Goal: Task Accomplishment & Management: Use online tool/utility

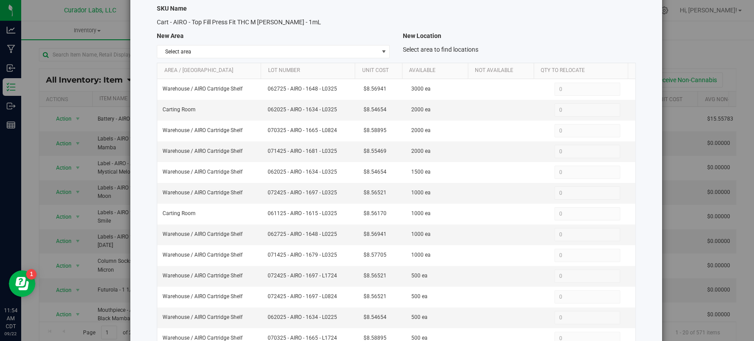
scroll to position [32, 0]
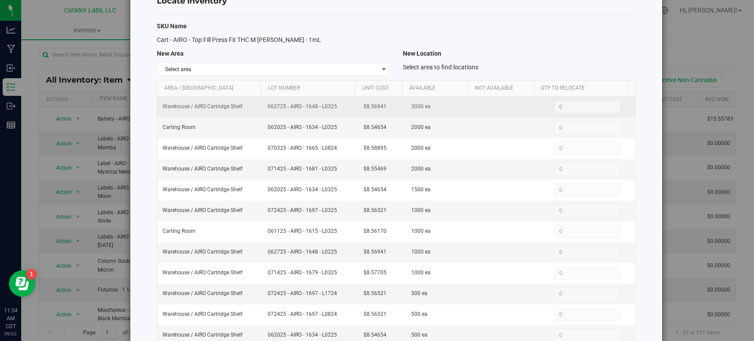
drag, startPoint x: 329, startPoint y: 105, endPoint x: 263, endPoint y: 105, distance: 66.3
click at [263, 105] on td "062725 - AIRO - 1648 - L0325" at bounding box center [309, 107] width 95 height 21
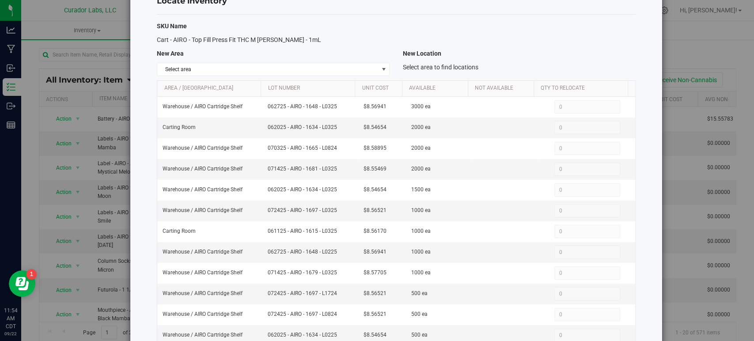
copy span "062725 - AIRO - 1648 - L0325"
drag, startPoint x: 334, startPoint y: 125, endPoint x: 262, endPoint y: 128, distance: 71.6
click at [262, 128] on td "062025 - AIRO - 1634 - L0325" at bounding box center [309, 128] width 95 height 21
copy span "062025 - AIRO - 1634 - L0325"
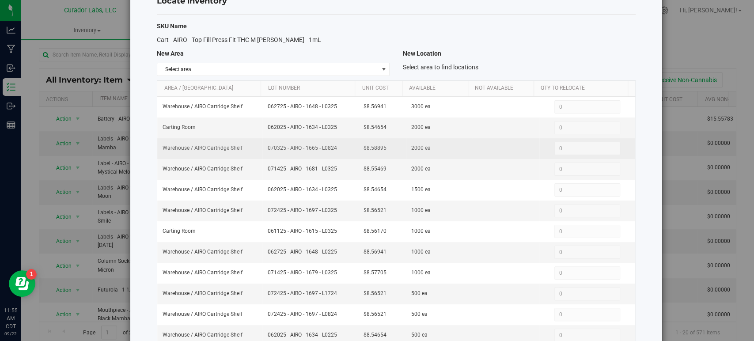
drag, startPoint x: 338, startPoint y: 148, endPoint x: 254, endPoint y: 146, distance: 83.1
click at [254, 146] on tr "Warehouse / AIRO Cartridge Shelf 070325 - AIRO - 1665 - L0824 $8.58895 2000 ea …" at bounding box center [396, 148] width 478 height 21
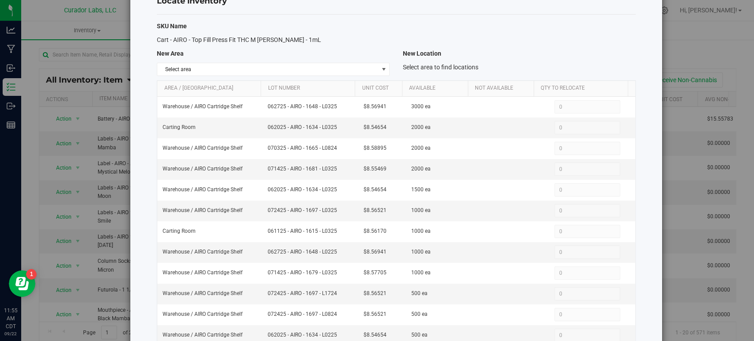
copy tr "070325 - AIRO - 1665 - L0824"
drag, startPoint x: 340, startPoint y: 166, endPoint x: 259, endPoint y: 165, distance: 80.8
click at [262, 165] on td "071425 - AIRO - 1681 - L0325" at bounding box center [309, 169] width 95 height 21
copy span "071425 - AIRO - 1681 - L0325"
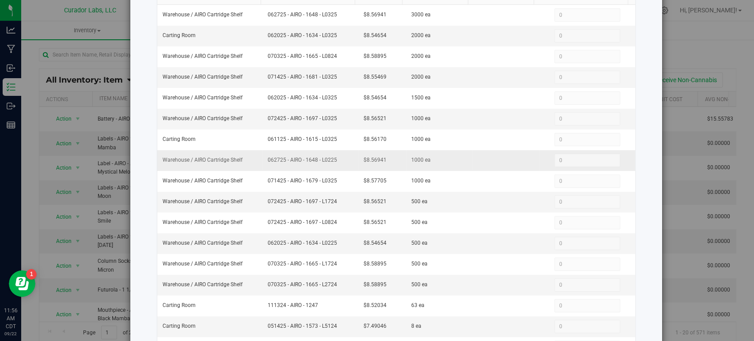
scroll to position [131, 0]
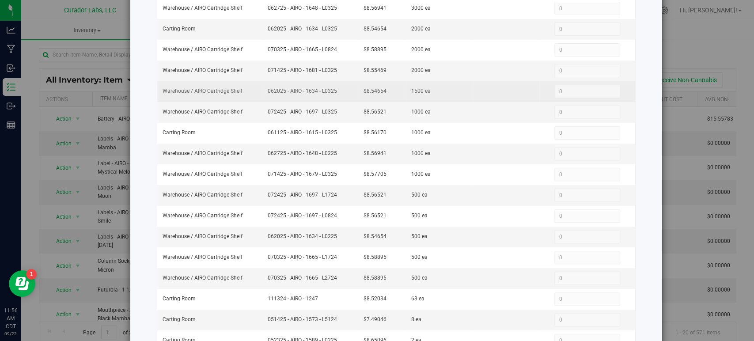
drag, startPoint x: 336, startPoint y: 90, endPoint x: 265, endPoint y: 98, distance: 71.5
click at [265, 98] on td "062025 - AIRO - 1634 - L0325" at bounding box center [309, 91] width 95 height 21
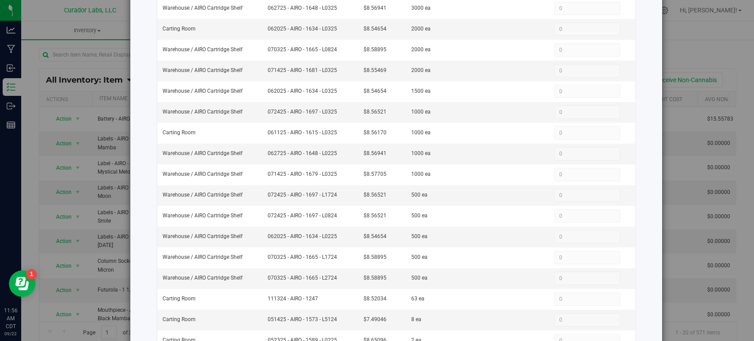
copy span "062025 - AIRO - 1634 - L0325"
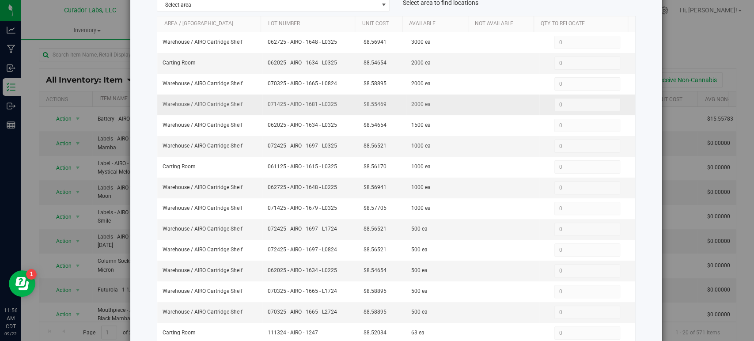
scroll to position [81, 0]
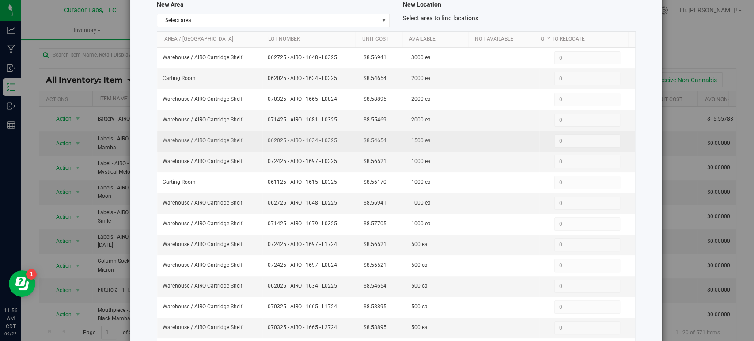
click at [293, 138] on span "062025 - AIRO - 1634 - L0325" at bounding box center [310, 141] width 85 height 8
drag, startPoint x: 337, startPoint y: 137, endPoint x: 257, endPoint y: 139, distance: 80.0
click at [257, 139] on tr "Warehouse / AIRO Cartridge Shelf 062025 - AIRO - 1634 - L0325 $8.54654 1500 ea …" at bounding box center [396, 141] width 478 height 21
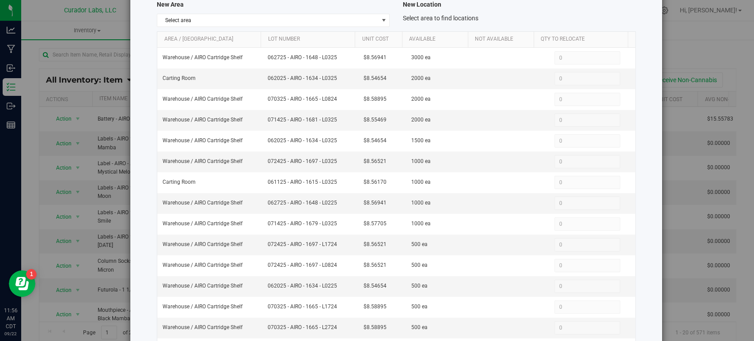
copy tr "062025 - AIRO - 1634 - L0325"
click at [314, 163] on span "072425 - AIRO - 1697 - L0325" at bounding box center [310, 161] width 85 height 8
drag, startPoint x: 336, startPoint y: 158, endPoint x: 259, endPoint y: 159, distance: 77.3
click at [262, 159] on td "072425 - AIRO - 1697 - L0325" at bounding box center [309, 162] width 95 height 21
copy span "072425 - AIRO - 1697 - L0325"
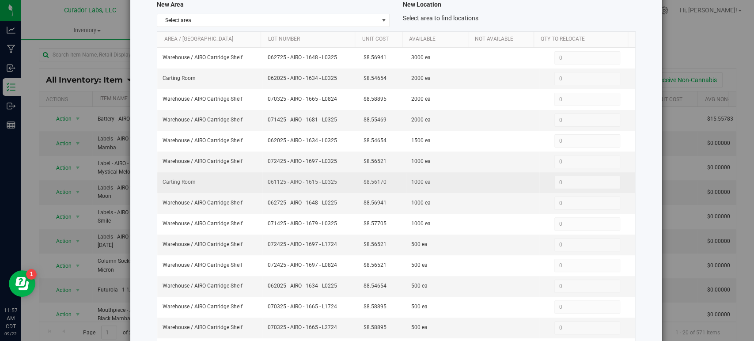
drag, startPoint x: 325, startPoint y: 179, endPoint x: 255, endPoint y: 182, distance: 70.3
click at [255, 182] on tr "Carting Room 061125 - AIRO - 1615 - L0325 $8.56170 1000 ea 0 0" at bounding box center [396, 182] width 478 height 21
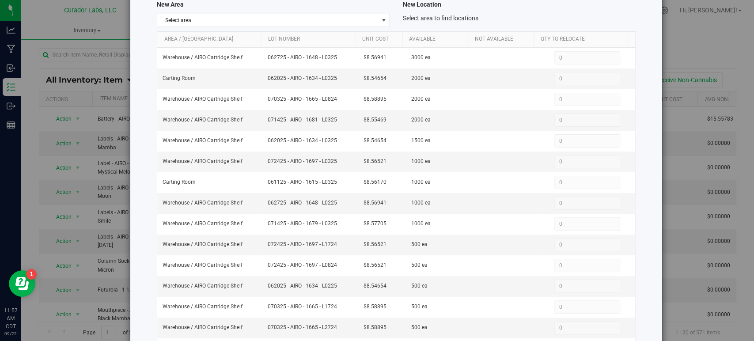
copy tr "061125 - AIRO - 1615 - L0325"
drag, startPoint x: 337, startPoint y: 201, endPoint x: 262, endPoint y: 202, distance: 75.1
click at [262, 202] on td "062725 - AIRO - 1648 - L0225" at bounding box center [309, 203] width 95 height 21
copy span "062725 - AIRO - 1648 - L0225"
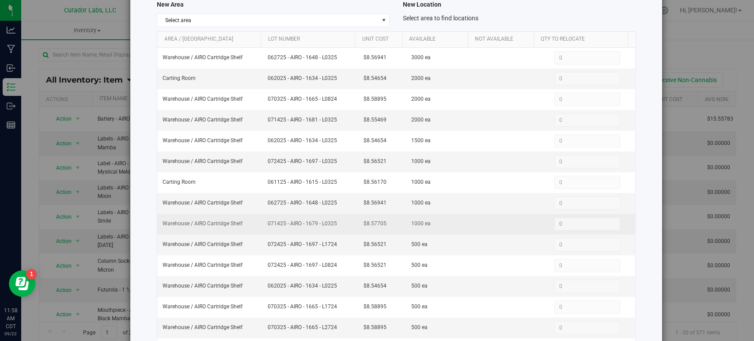
drag, startPoint x: 336, startPoint y: 220, endPoint x: 255, endPoint y: 227, distance: 81.1
click at [255, 227] on tr "Warehouse / AIRO Cartridge Shelf 071425 - AIRO - 1679 - L0325 $8.57705 1000 ea …" at bounding box center [396, 224] width 478 height 21
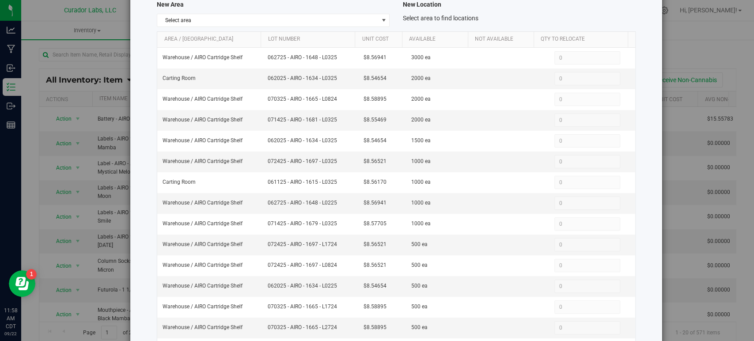
copy tr "071425 - AIRO - 1679 - L0325"
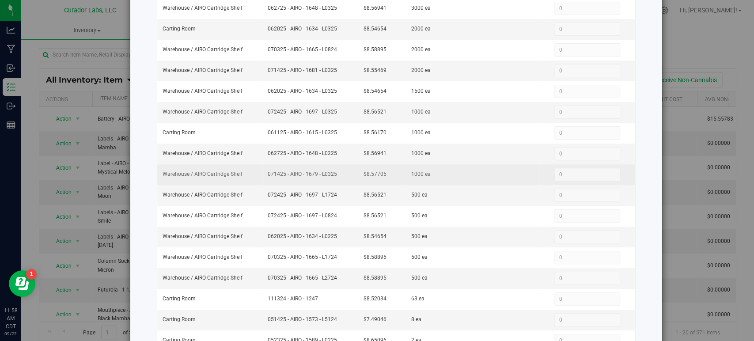
scroll to position [180, 0]
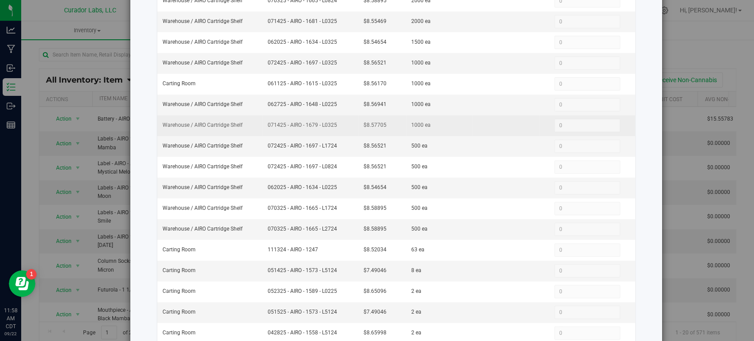
click at [307, 125] on span "071425 - AIRO - 1679 - L0325" at bounding box center [310, 125] width 85 height 8
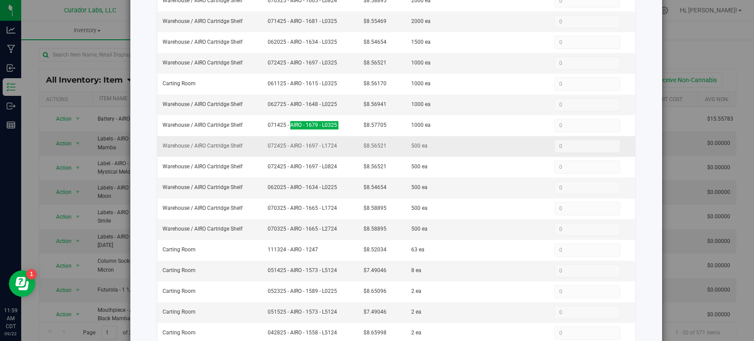
drag, startPoint x: 335, startPoint y: 146, endPoint x: 252, endPoint y: 148, distance: 83.5
click at [252, 148] on tr "Warehouse / AIRO Cartridge Shelf 072425 - AIRO - 1697 - L1724 $8.56521 500 ea 0…" at bounding box center [396, 146] width 478 height 21
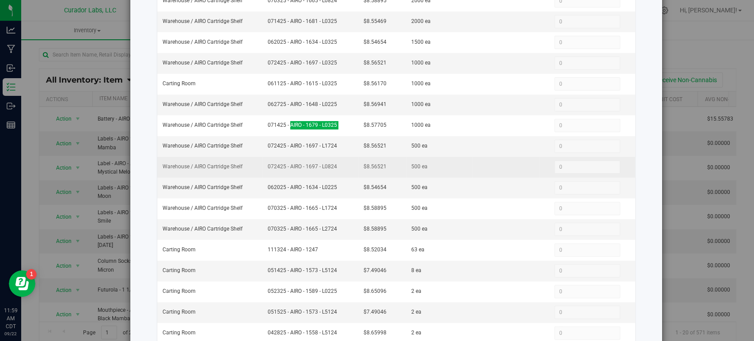
drag, startPoint x: 337, startPoint y: 162, endPoint x: 258, endPoint y: 169, distance: 79.0
click at [258, 169] on tr "Warehouse / AIRO Cartridge Shelf 072425 - AIRO - 1697 - L0824 $8.56521 500 ea 0…" at bounding box center [396, 167] width 478 height 21
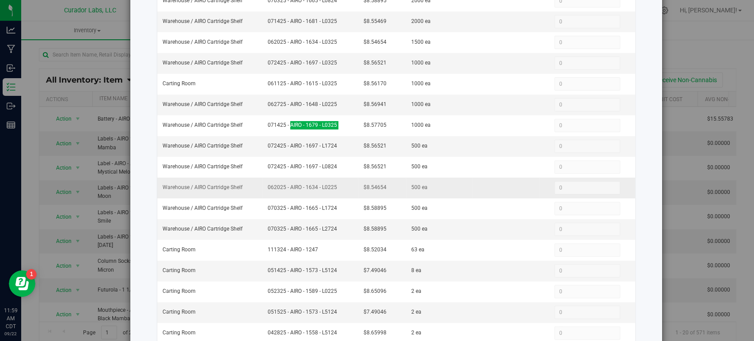
drag, startPoint x: 333, startPoint y: 186, endPoint x: 263, endPoint y: 187, distance: 70.2
click at [263, 187] on td "062025 - AIRO - 1634 - L0225" at bounding box center [309, 188] width 95 height 21
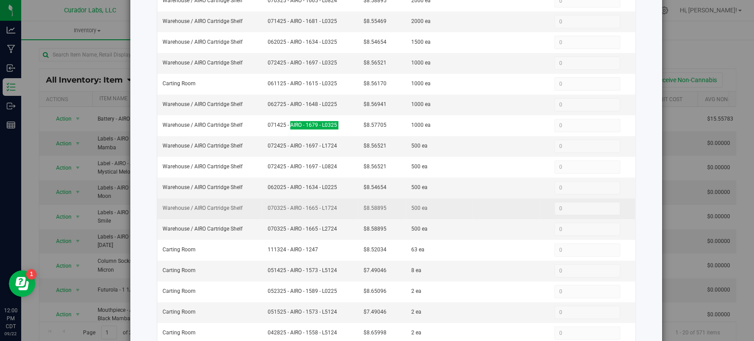
drag, startPoint x: 286, startPoint y: 208, endPoint x: 262, endPoint y: 210, distance: 23.5
click at [262, 210] on td "070325 - AIRO - 1665 - L1724" at bounding box center [309, 208] width 95 height 21
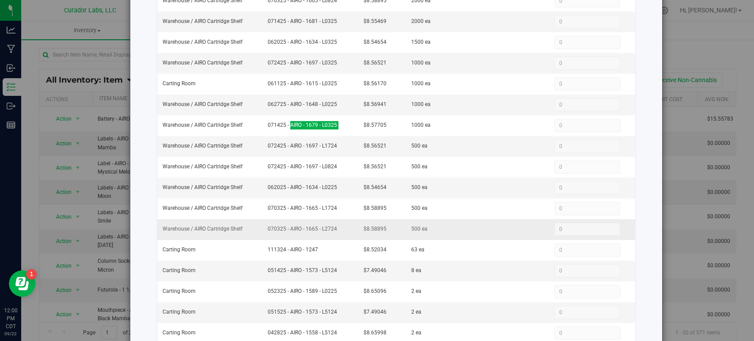
drag, startPoint x: 321, startPoint y: 226, endPoint x: 258, endPoint y: 229, distance: 63.2
click at [258, 229] on tr "Warehouse / AIRO Cartridge Shelf 070325 - AIRO - 1665 - L2724 $8.58895 500 ea 0…" at bounding box center [396, 229] width 478 height 21
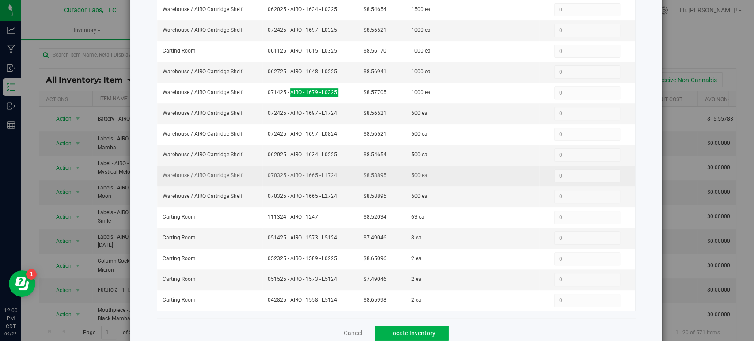
scroll to position [229, 0]
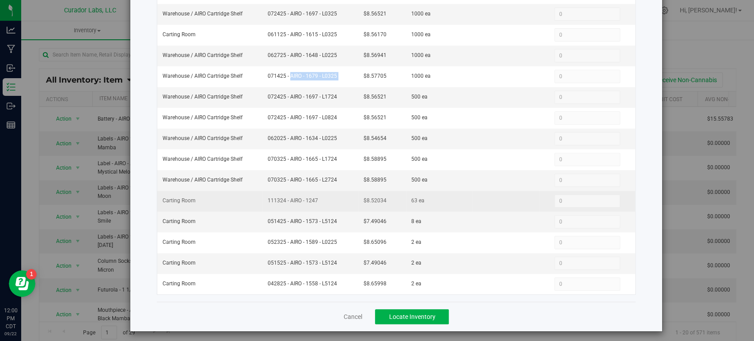
drag, startPoint x: 318, startPoint y: 195, endPoint x: 258, endPoint y: 196, distance: 59.6
click at [262, 196] on td "111324 - AIRO - 1247" at bounding box center [309, 201] width 95 height 21
click at [330, 197] on span "111324 - AIRO - 1247" at bounding box center [310, 201] width 85 height 8
drag, startPoint x: 323, startPoint y: 199, endPoint x: 244, endPoint y: 196, distance: 79.6
click at [244, 196] on tr "Carting Room 111324 - AIRO - 1247 $8.52034 63 ea 0 0" at bounding box center [396, 201] width 478 height 21
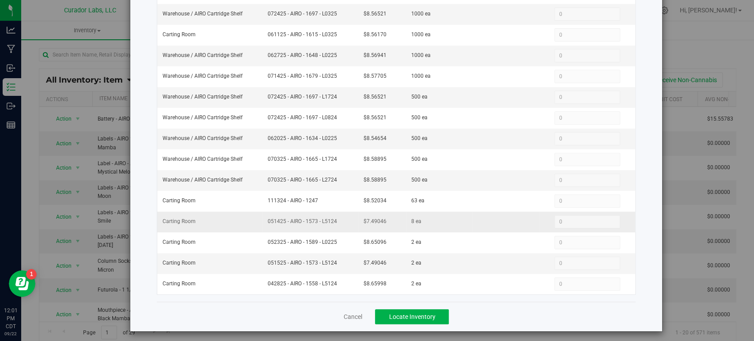
drag, startPoint x: 336, startPoint y: 215, endPoint x: 261, endPoint y: 216, distance: 75.1
click at [262, 216] on td "051425 - AIRO - 1573 - L5124" at bounding box center [309, 222] width 95 height 21
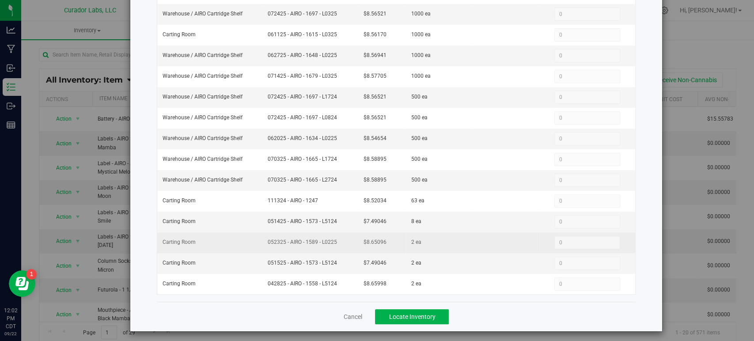
drag, startPoint x: 333, startPoint y: 241, endPoint x: 260, endPoint y: 240, distance: 72.9
click at [262, 240] on td "052325 - AIRO - 1589 - L0225" at bounding box center [309, 242] width 95 height 21
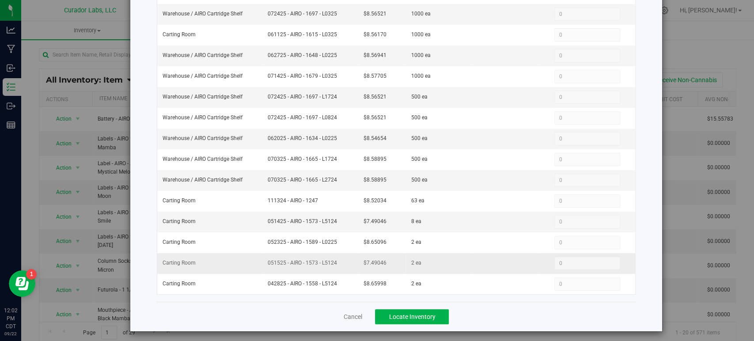
drag, startPoint x: 346, startPoint y: 256, endPoint x: 259, endPoint y: 261, distance: 86.8
click at [262, 261] on td "051525 - AIRO - 1573 - L5124" at bounding box center [309, 263] width 95 height 21
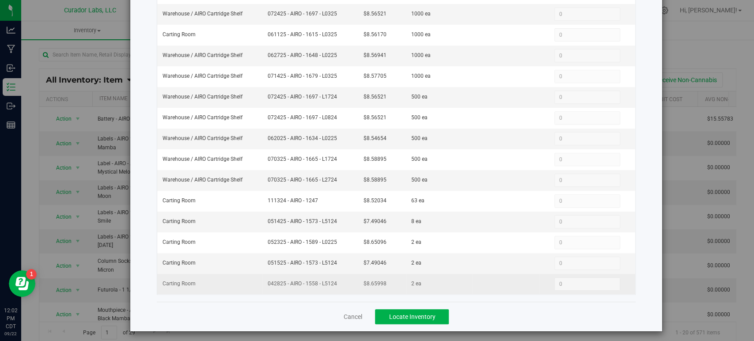
drag, startPoint x: 341, startPoint y: 275, endPoint x: 256, endPoint y: 285, distance: 85.4
click at [256, 285] on tr "Carting Room 042825 - AIRO - 1558 - L5124 $8.65998 2 ea 0 0" at bounding box center [396, 284] width 478 height 20
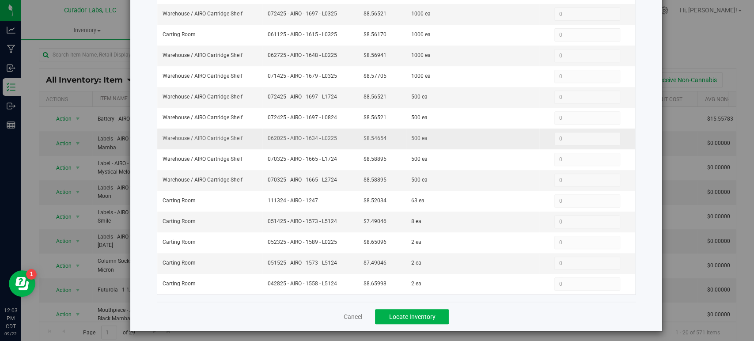
click at [338, 131] on td "062025 - AIRO - 1634 - L0225" at bounding box center [309, 139] width 95 height 21
click at [350, 314] on link "Cancel" at bounding box center [352, 316] width 19 height 9
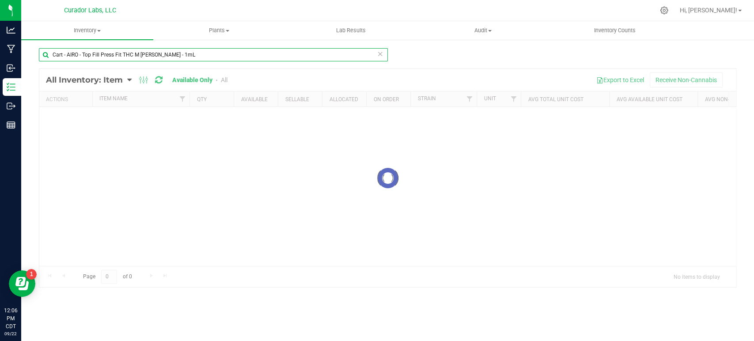
click at [110, 53] on input "Cart - AIRO - Top Fill Press Fit THC M [PERSON_NAME] - 1mL" at bounding box center [213, 54] width 349 height 13
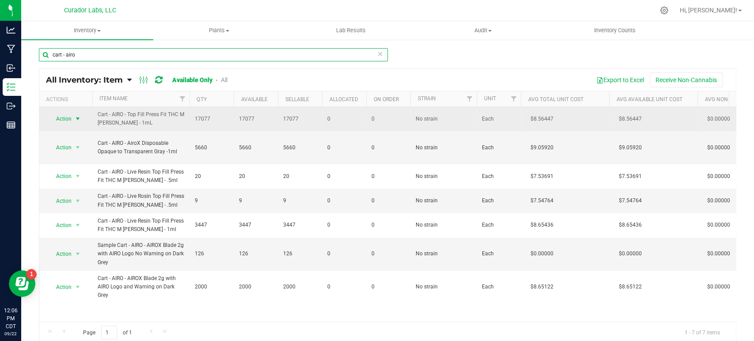
type input "cart - airo"
click at [64, 120] on span "Action" at bounding box center [60, 119] width 24 height 12
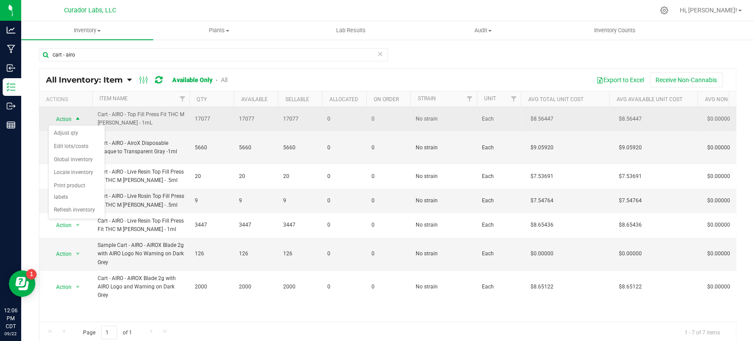
click at [65, 120] on span "Action" at bounding box center [60, 119] width 24 height 12
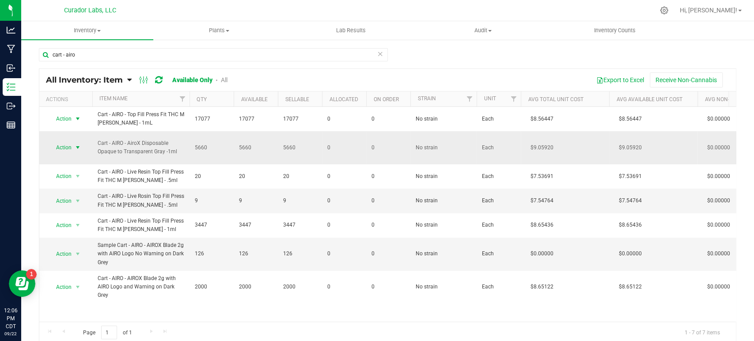
click at [67, 142] on span "Action" at bounding box center [60, 147] width 24 height 12
click at [71, 206] on li "Locate inventory" at bounding box center [77, 201] width 56 height 13
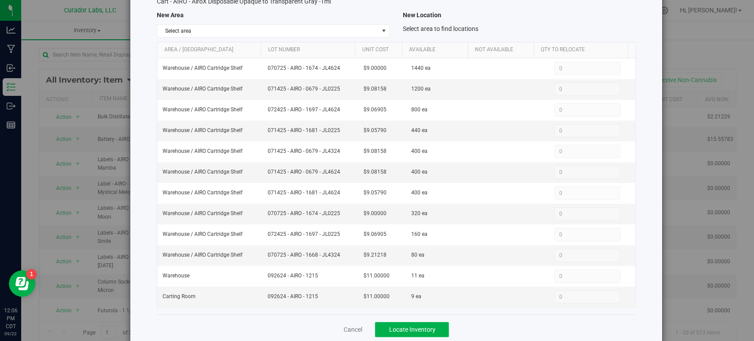
scroll to position [85, 0]
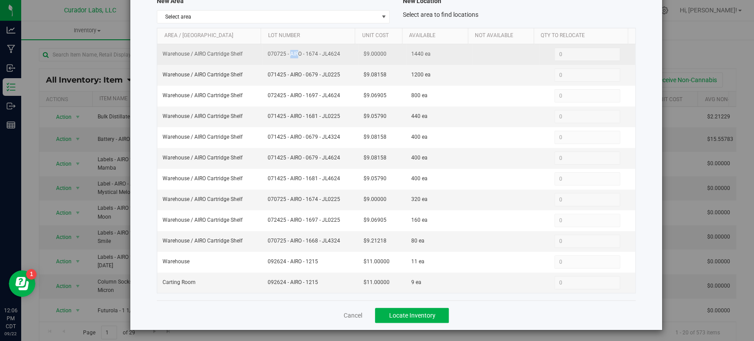
drag, startPoint x: 326, startPoint y: 55, endPoint x: 273, endPoint y: 56, distance: 52.6
click at [273, 56] on span "070725 - AIRO - 1674 - JL4624" at bounding box center [310, 54] width 85 height 8
click at [336, 53] on span "070725 - AIRO - 1674 - JL4624" at bounding box center [310, 54] width 85 height 8
drag, startPoint x: 339, startPoint y: 53, endPoint x: 256, endPoint y: 59, distance: 83.3
click at [256, 59] on tr "Warehouse / AIRO Cartridge Shelf 070725 - AIRO - 1674 - JL4624 $9.00000 1440 ea…" at bounding box center [396, 54] width 478 height 21
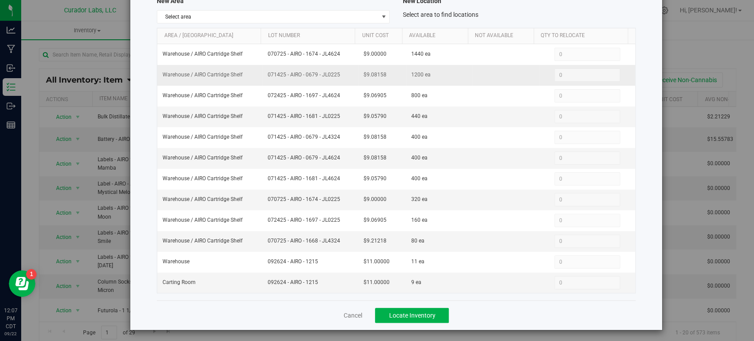
drag, startPoint x: 338, startPoint y: 73, endPoint x: 254, endPoint y: 77, distance: 83.6
click at [254, 77] on tr "Warehouse / AIRO Cartridge Shelf 071425 - AIRO - 0679 - JL0225 $9.08158 1200 ea…" at bounding box center [396, 75] width 478 height 21
click at [336, 77] on span "071425 - AIRO - 0679 - JL0225" at bounding box center [310, 75] width 85 height 8
drag, startPoint x: 340, startPoint y: 75, endPoint x: 253, endPoint y: 81, distance: 87.7
click at [253, 81] on tr "Warehouse / AIRO Cartridge Shelf 071425 - AIRO - 0679 - JL0225 $9.08158 1200 ea…" at bounding box center [396, 75] width 478 height 21
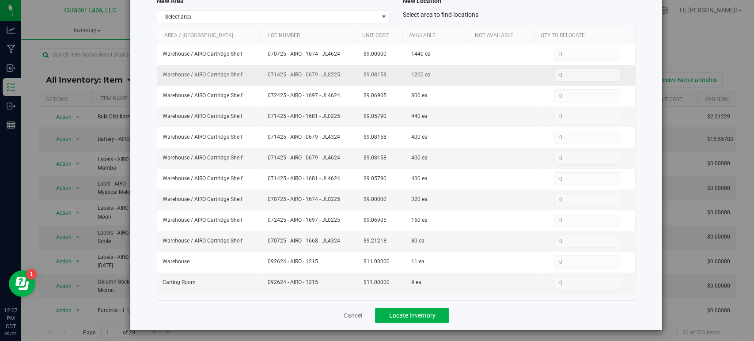
click at [274, 73] on span "071425 - AIRO - 0679 - JL0225" at bounding box center [310, 75] width 85 height 8
drag, startPoint x: 339, startPoint y: 71, endPoint x: 259, endPoint y: 76, distance: 80.1
click at [262, 76] on td "071425 - AIRO - 0679 - JL0225" at bounding box center [309, 75] width 95 height 21
click at [299, 68] on td "071425 - AIRO - 0679 - JL0225" at bounding box center [309, 75] width 95 height 21
drag, startPoint x: 339, startPoint y: 73, endPoint x: 260, endPoint y: 72, distance: 79.1
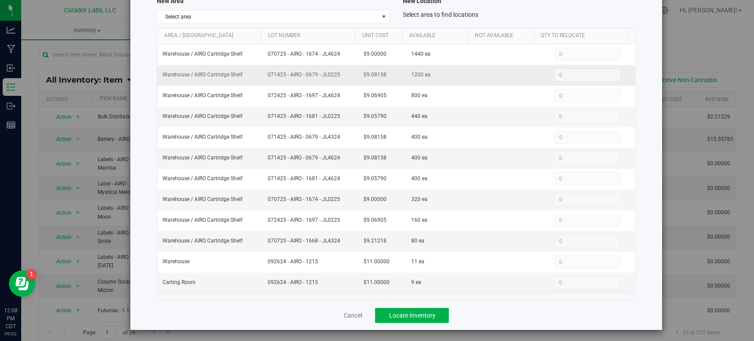
click at [262, 72] on td "071425 - AIRO - 0679 - JL0225" at bounding box center [309, 75] width 95 height 21
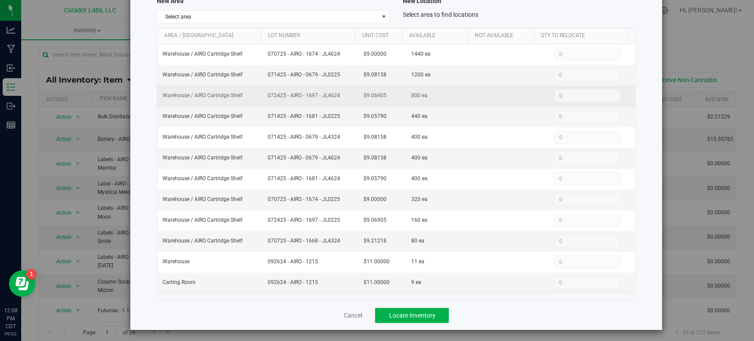
drag, startPoint x: 334, startPoint y: 94, endPoint x: 262, endPoint y: 95, distance: 71.6
click at [262, 95] on td "072425 - AIRO - 1697 - JL4624" at bounding box center [309, 96] width 95 height 21
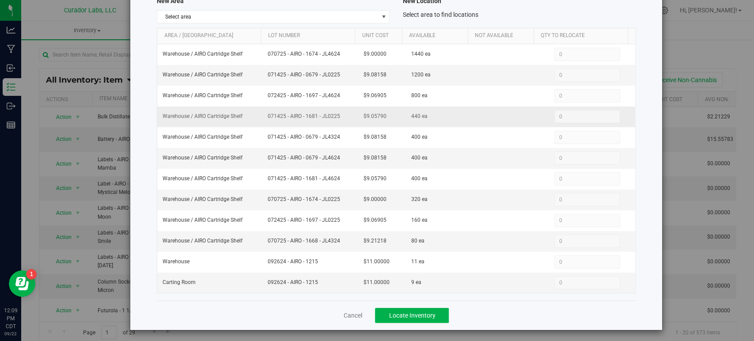
drag, startPoint x: 325, startPoint y: 117, endPoint x: 258, endPoint y: 119, distance: 67.2
click at [262, 119] on td "071425 - AIRO - 1681 - JL0225" at bounding box center [309, 116] width 95 height 21
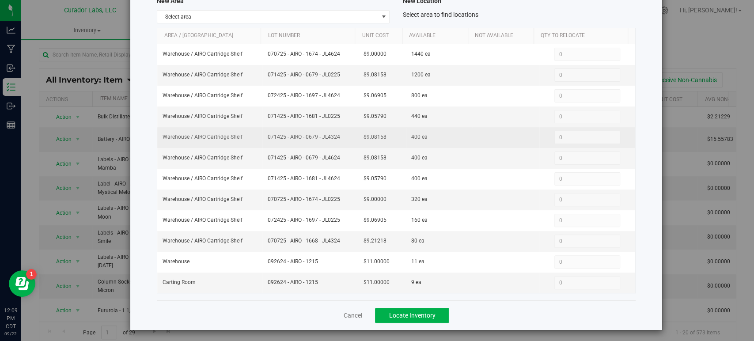
drag, startPoint x: 336, startPoint y: 136, endPoint x: 251, endPoint y: 140, distance: 85.4
click at [251, 140] on tr "Warehouse / AIRO Cartridge Shelf 071425 - AIRO - 0679 - JL4324 $9.08158 400 ea …" at bounding box center [396, 137] width 478 height 21
click at [326, 135] on span "071425 - AIRO - 0679 - JL4324" at bounding box center [310, 137] width 85 height 8
drag, startPoint x: 339, startPoint y: 134, endPoint x: 248, endPoint y: 139, distance: 91.1
click at [248, 139] on tr "Warehouse / AIRO Cartridge Shelf 071425 - AIRO - 0679 - JL4324 $9.08158 400 ea …" at bounding box center [396, 137] width 478 height 21
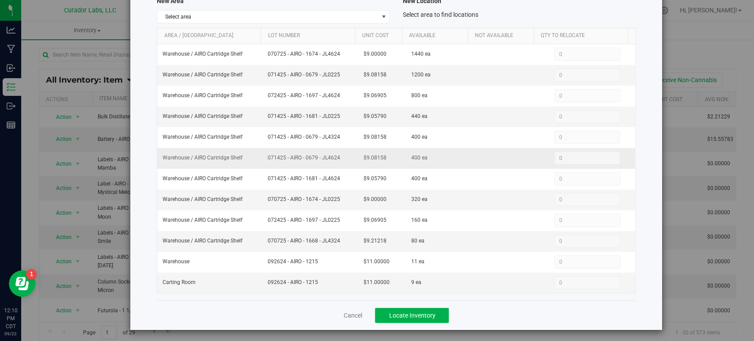
drag, startPoint x: 310, startPoint y: 160, endPoint x: 258, endPoint y: 158, distance: 52.2
click at [258, 158] on tr "Warehouse / AIRO Cartridge Shelf 071425 - AIRO - 0679 - JL4624 $9.08158 400 ea …" at bounding box center [396, 158] width 478 height 21
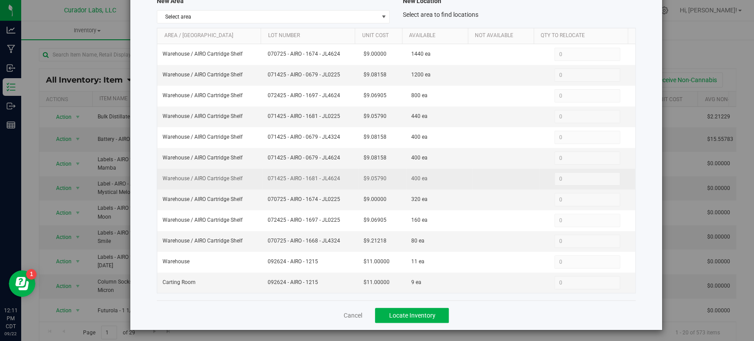
drag, startPoint x: 346, startPoint y: 177, endPoint x: 276, endPoint y: 184, distance: 70.6
click at [276, 184] on td "071425 - AIRO - 1681 - JL4624" at bounding box center [309, 179] width 95 height 21
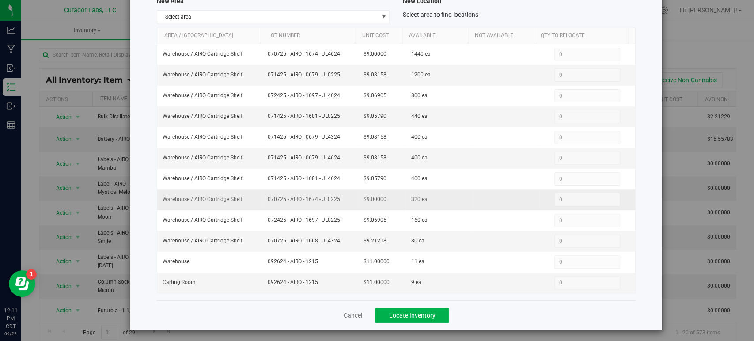
drag, startPoint x: 288, startPoint y: 199, endPoint x: 258, endPoint y: 201, distance: 30.1
click at [258, 201] on tr "Warehouse / AIRO Cartridge Shelf 070725 - AIRO - 1674 - JL0225 $9.00000 320 ea …" at bounding box center [396, 200] width 478 height 21
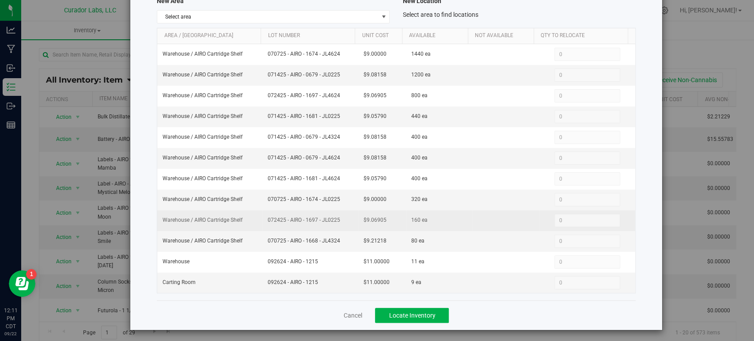
drag, startPoint x: 338, startPoint y: 216, endPoint x: 262, endPoint y: 222, distance: 75.8
click at [262, 222] on td "072425 - AIRO - 1697 - JL0225" at bounding box center [309, 220] width 95 height 21
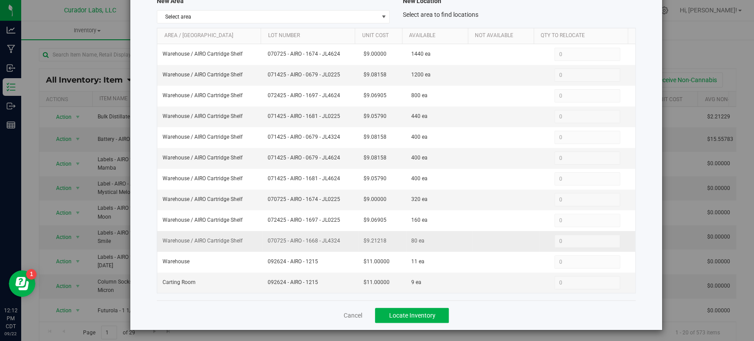
drag, startPoint x: 340, startPoint y: 240, endPoint x: 262, endPoint y: 249, distance: 78.7
click at [262, 249] on td "070725 - AIRO - 1668 - JL4324" at bounding box center [309, 241] width 95 height 21
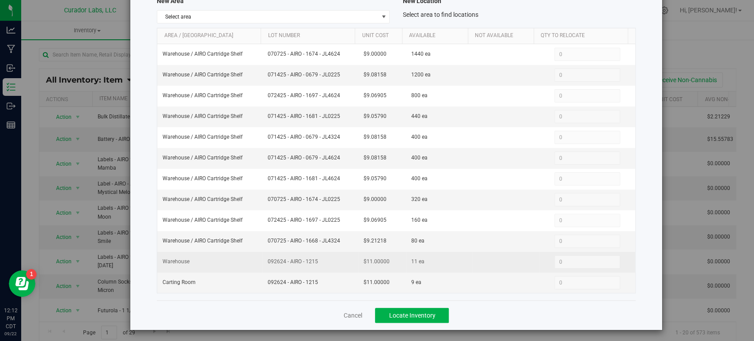
drag, startPoint x: 330, startPoint y: 262, endPoint x: 248, endPoint y: 261, distance: 82.2
click at [248, 261] on tr "Warehouse 092624 - AIRO - 1215 $11.00000 11 ea 0 0" at bounding box center [396, 262] width 478 height 21
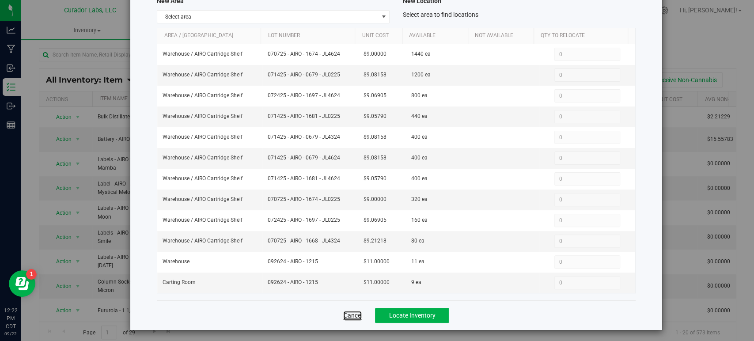
click at [351, 311] on link "Cancel" at bounding box center [352, 315] width 19 height 9
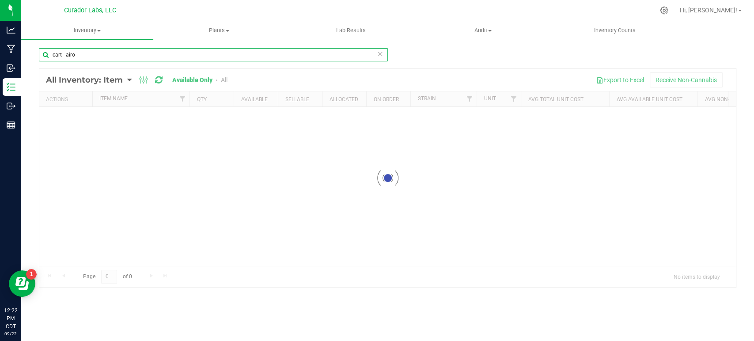
click at [118, 50] on input "cart - airo" at bounding box center [213, 54] width 349 height 13
paste input "Cart - HeadChange - AIO Live Resin Eco Star Recycle Sticker + Warning on Black …"
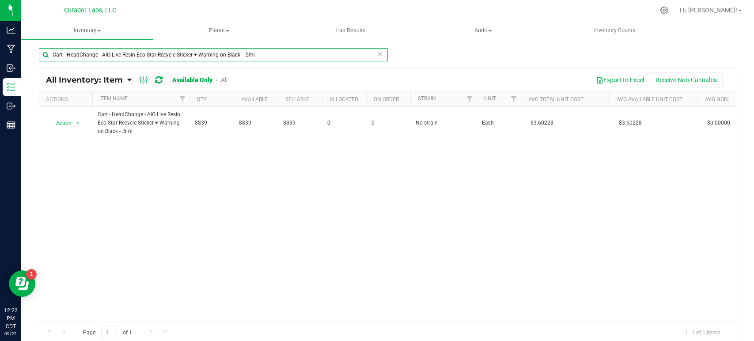
type input "Cart - HeadChange - AIO Live Resin Eco Star Recycle Sticker + Warning on Black …"
click at [87, 120] on td "Action Action Adjust qty Edit lots/costs Global inventory Locate inventory Prin…" at bounding box center [65, 123] width 53 height 33
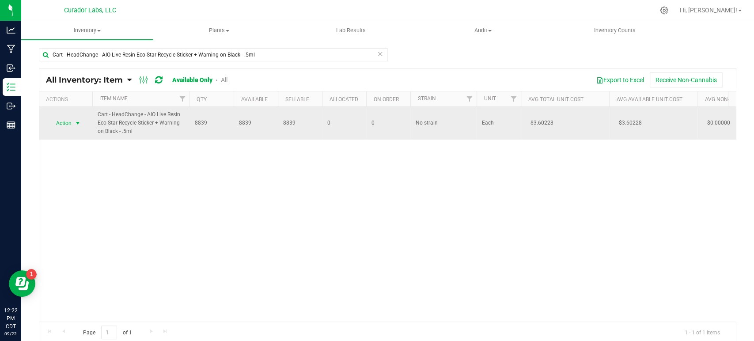
click at [76, 122] on span "select" at bounding box center [77, 123] width 7 height 7
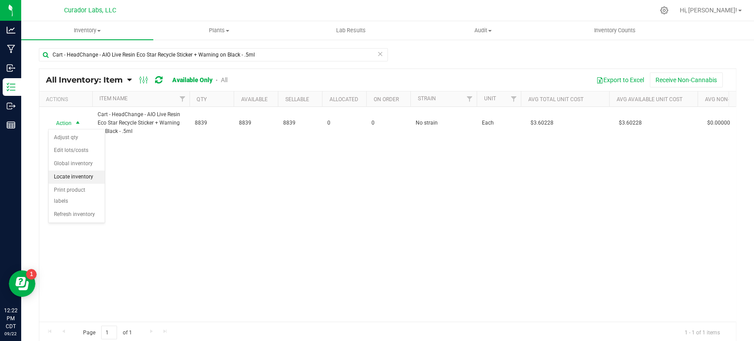
click at [78, 172] on li "Locate inventory" at bounding box center [77, 177] width 56 height 13
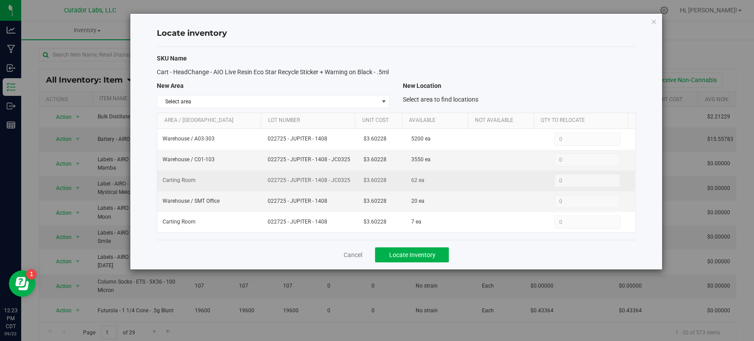
drag, startPoint x: 350, startPoint y: 189, endPoint x: 267, endPoint y: 194, distance: 82.7
click at [267, 191] on td "022725 - JUPITER - 1408 - JC0325" at bounding box center [309, 181] width 95 height 21
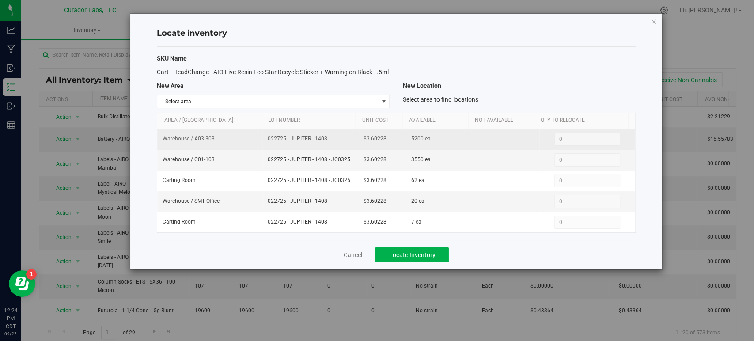
drag, startPoint x: 294, startPoint y: 148, endPoint x: 258, endPoint y: 147, distance: 35.3
click at [258, 147] on tr "Warehouse / A03-303 022725 - JUPITER - 1408 $3.60228 5200 ea 0 0" at bounding box center [396, 139] width 478 height 21
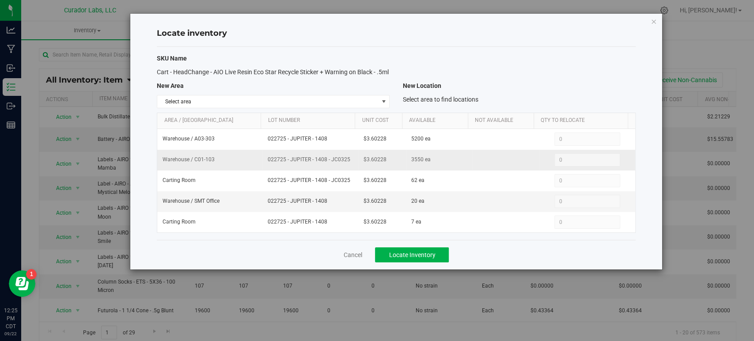
drag, startPoint x: 338, startPoint y: 167, endPoint x: 254, endPoint y: 171, distance: 83.2
click at [254, 171] on tr "Warehouse / C01-103 022725 - JUPITER - 1408 - JC0325 $3.60228 3550 ea 0 0" at bounding box center [396, 160] width 478 height 21
drag, startPoint x: 330, startPoint y: 210, endPoint x: 265, endPoint y: 213, distance: 64.6
click at [265, 212] on td "022725 - JUPITER - 1408" at bounding box center [309, 201] width 95 height 21
click at [350, 259] on link "Cancel" at bounding box center [352, 254] width 19 height 9
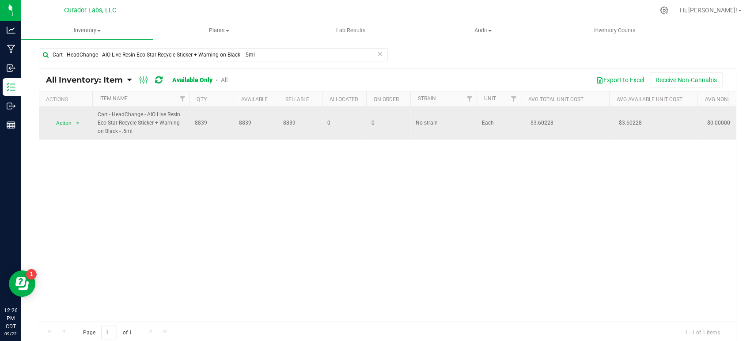
click at [68, 122] on span "Action" at bounding box center [60, 123] width 24 height 12
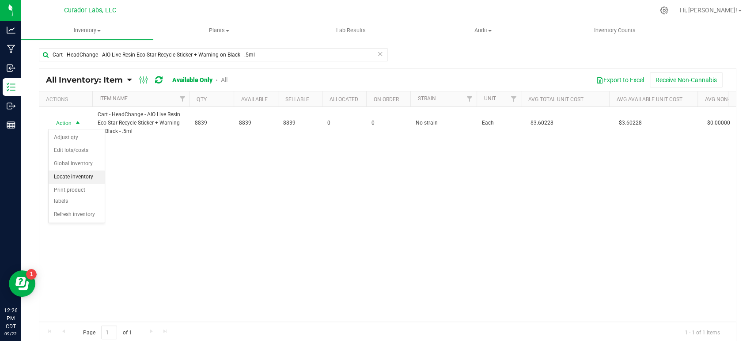
click at [78, 175] on li "Locate inventory" at bounding box center [77, 177] width 56 height 13
